Goal: Task Accomplishment & Management: Use online tool/utility

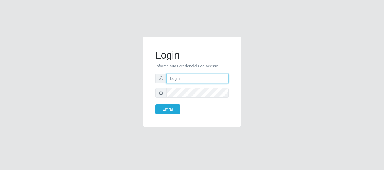
click at [210, 75] on input "text" at bounding box center [197, 79] width 62 height 10
drag, startPoint x: 192, startPoint y: 81, endPoint x: 217, endPoint y: 85, distance: 24.6
click at [217, 85] on form "Login Informe suas credenciais de acesso ian@galiottoAa123456 Entrar" at bounding box center [191, 81] width 73 height 65
type input "[PERSON_NAME]"
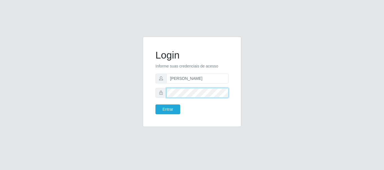
click at [155, 105] on button "Entrar" at bounding box center [167, 110] width 25 height 10
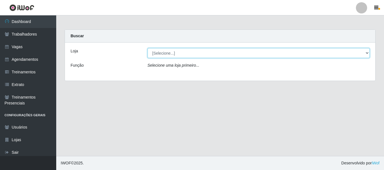
click at [188, 54] on select "[Selecione...] [GEOGRAPHIC_DATA]" at bounding box center [258, 53] width 222 height 10
select select "279"
click at [147, 48] on select "[Selecione...] [GEOGRAPHIC_DATA]" at bounding box center [258, 53] width 222 height 10
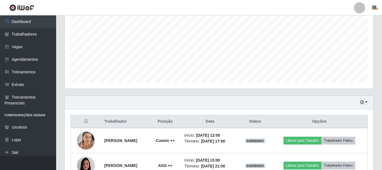
scroll to position [178, 0]
